Goal: Book appointment/travel/reservation

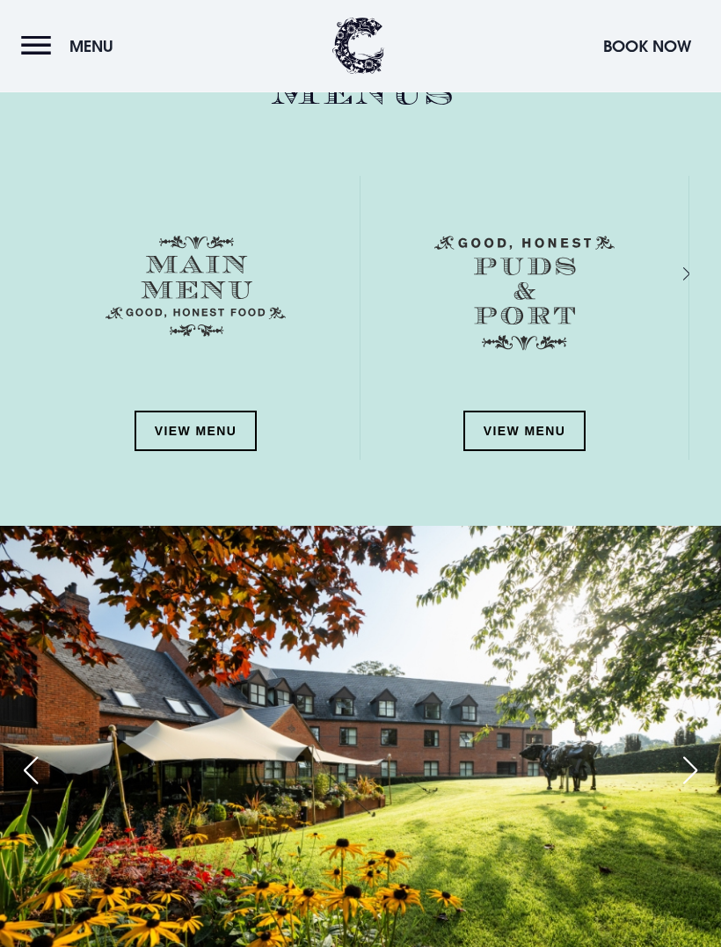
scroll to position [2100, 0]
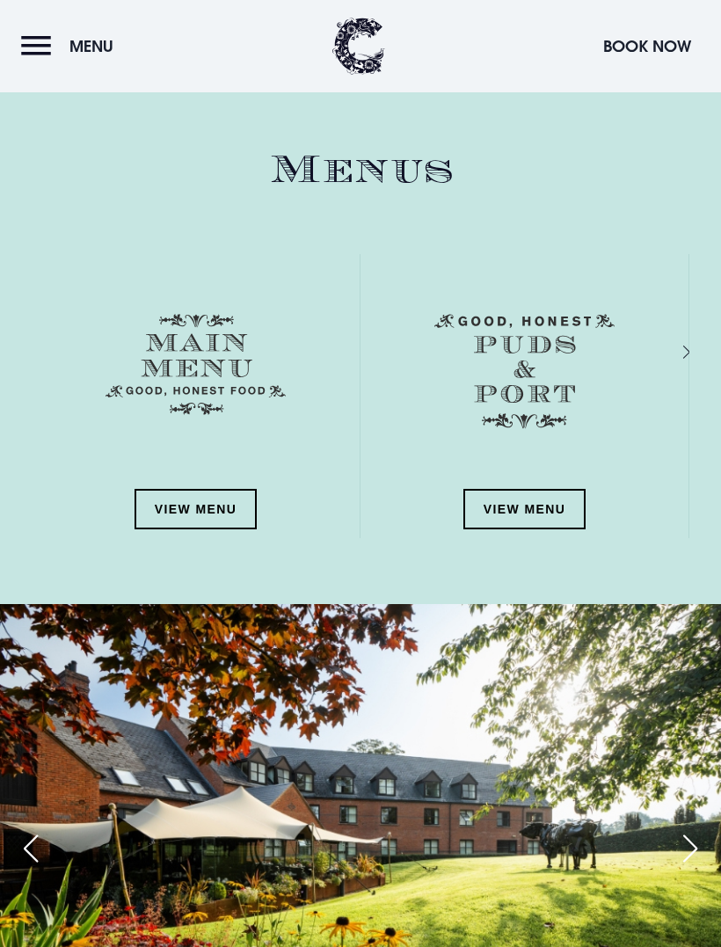
click at [208, 498] on link "View Menu" at bounding box center [196, 509] width 123 height 40
click at [23, 41] on button "Menu" at bounding box center [71, 46] width 101 height 38
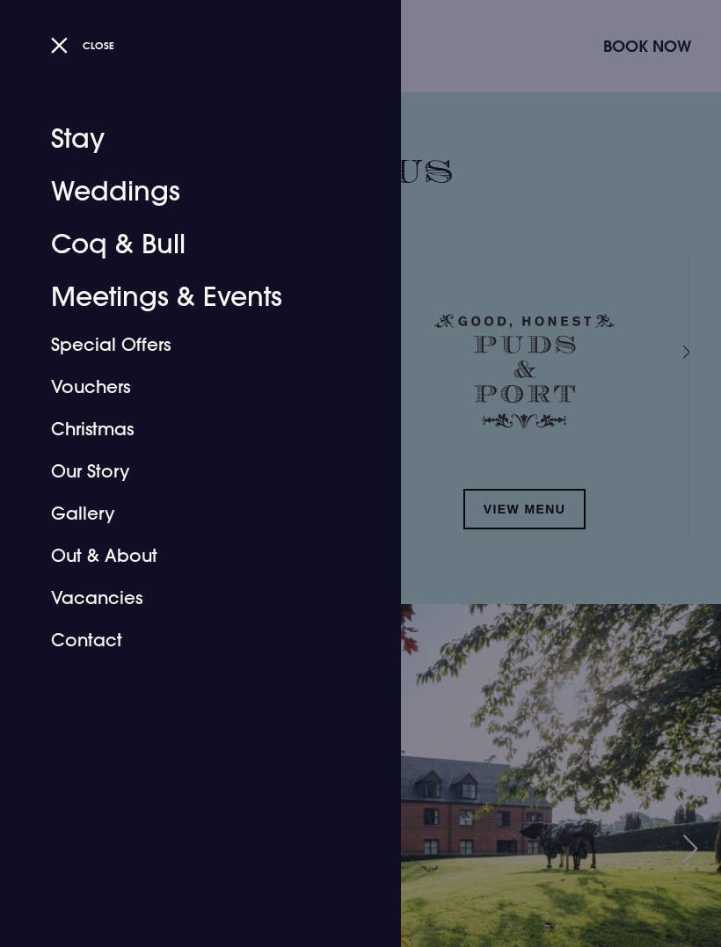
click at [69, 438] on link "Christmas" at bounding box center [190, 429] width 278 height 42
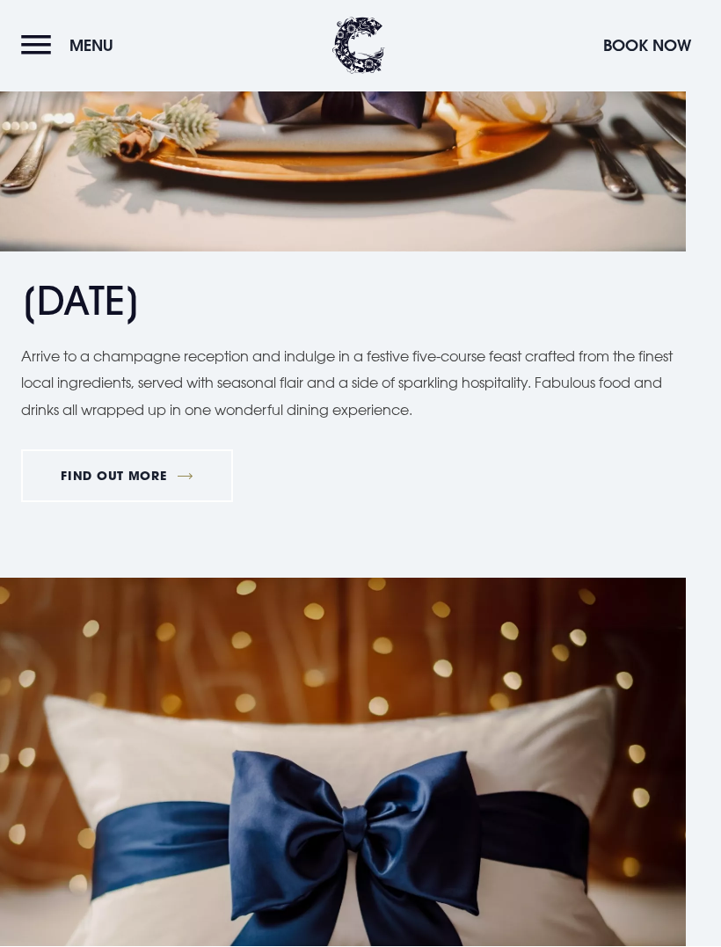
scroll to position [2380, 0]
click at [101, 488] on link "FIND OUT MORE" at bounding box center [127, 475] width 212 height 53
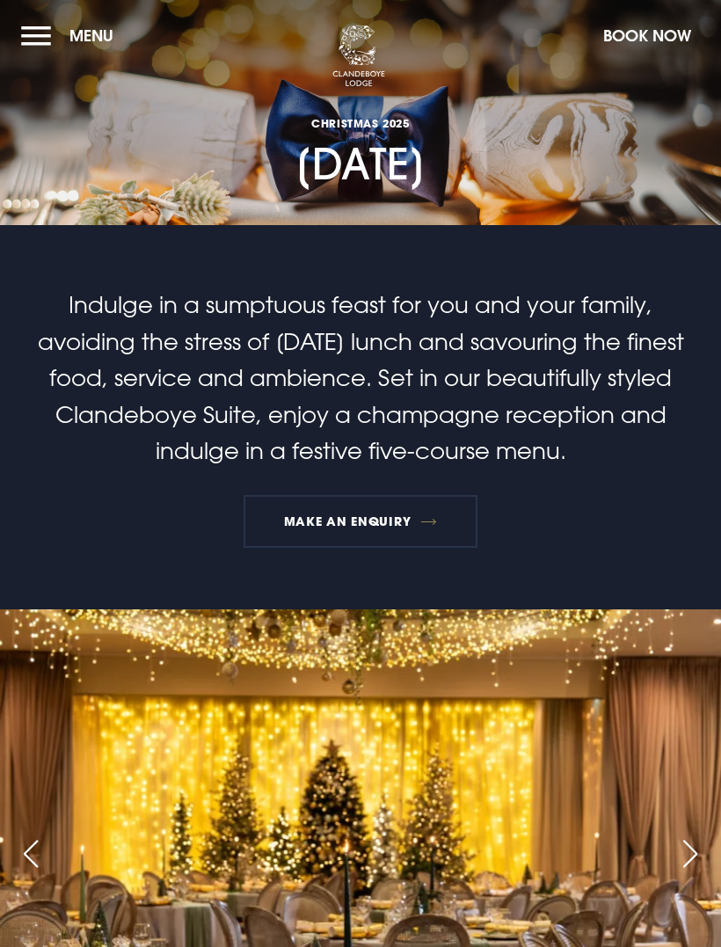
click at [409, 528] on link "MAKE AN ENQUIRY" at bounding box center [360, 521] width 233 height 53
click at [646, 32] on button "Book Now" at bounding box center [647, 36] width 106 height 38
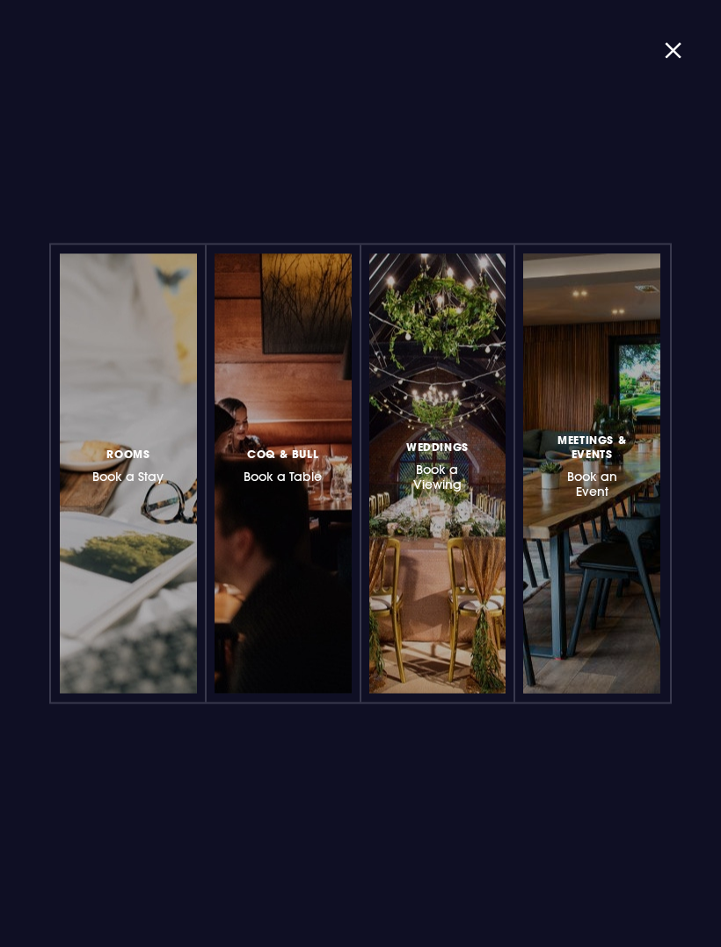
scroll to position [311, 0]
click at [331, 474] on div at bounding box center [331, 474] width 0 height 0
